Goal: Transaction & Acquisition: Purchase product/service

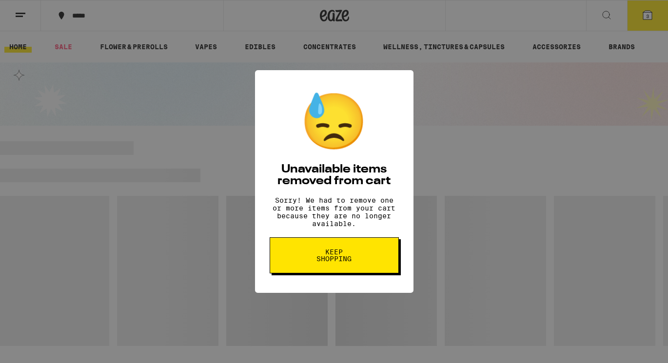
click at [363, 273] on button "Keep Shopping" at bounding box center [333, 255] width 129 height 36
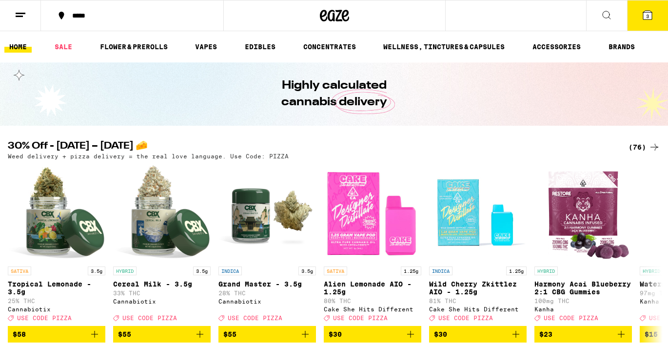
click at [643, 11] on icon at bounding box center [647, 15] width 12 height 12
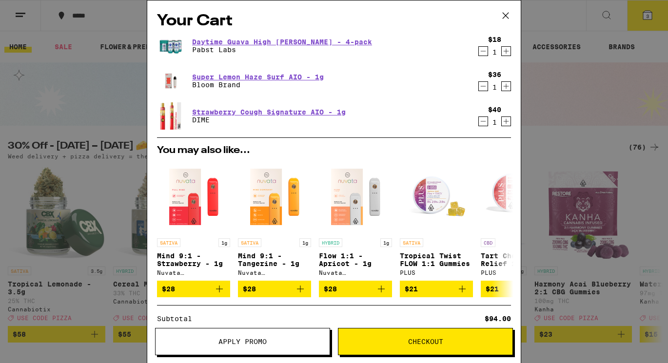
click at [484, 121] on icon "Decrement" at bounding box center [482, 121] width 5 height 0
